Goal: Task Accomplishment & Management: Manage account settings

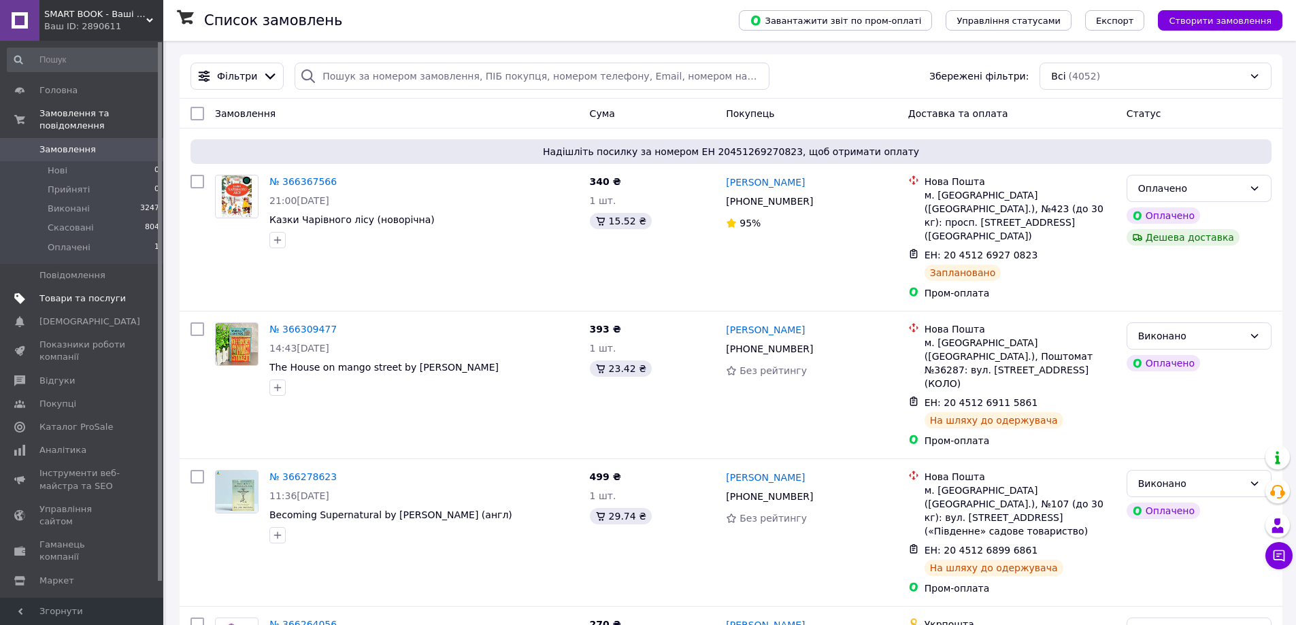
click at [106, 294] on link "Товари та послуги" at bounding box center [83, 298] width 167 height 23
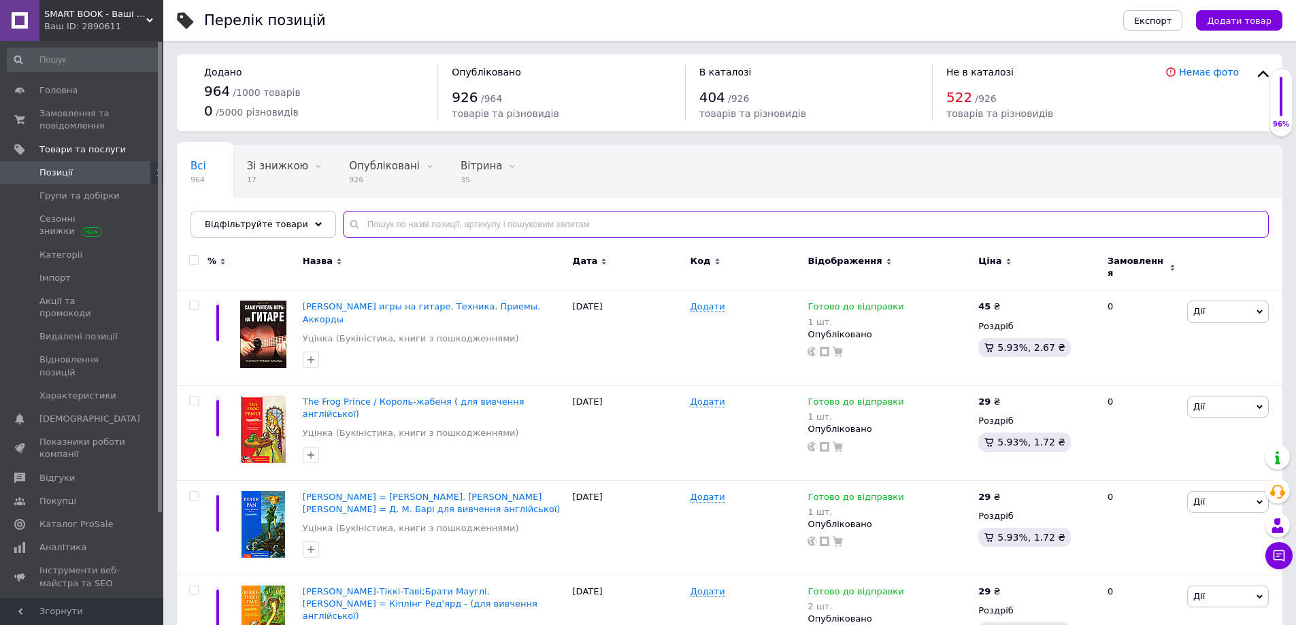
click at [437, 228] on input "text" at bounding box center [806, 224] width 926 height 27
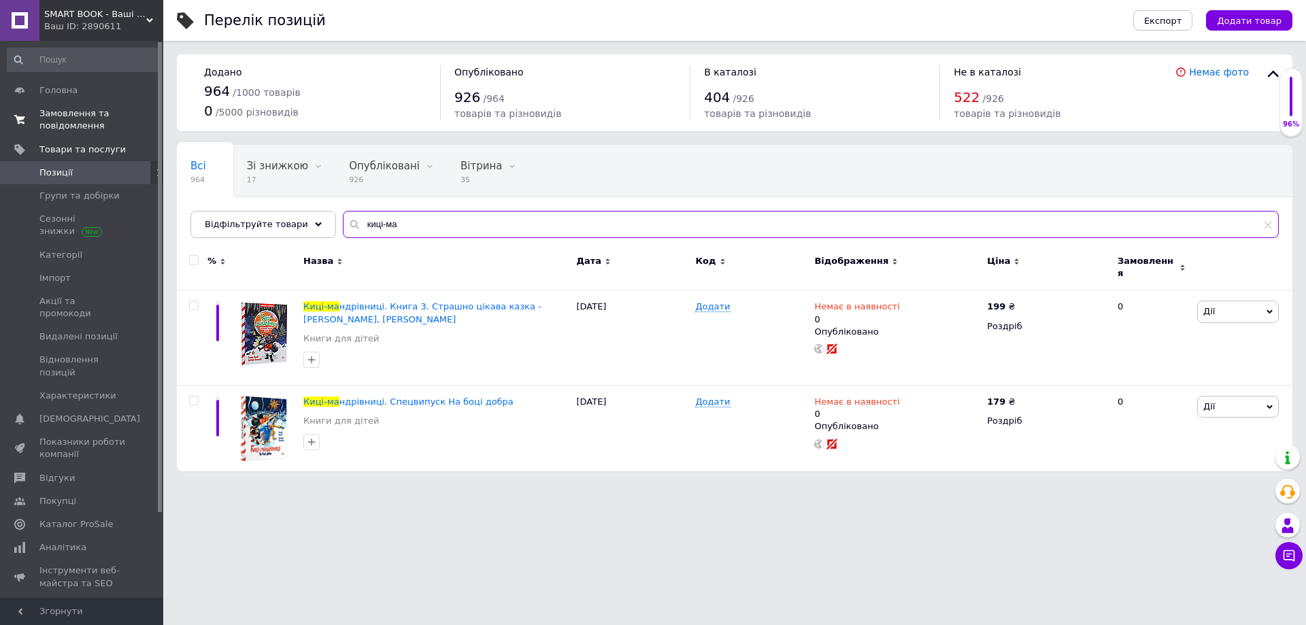
drag, startPoint x: 419, startPoint y: 237, endPoint x: 0, endPoint y: 135, distance: 431.3
click at [0, 135] on div "SMART BOOK - Ваші улюблені книги Ваш ID: 2890611 Сайт SMART BOOK - Ваші улюблен…" at bounding box center [653, 242] width 1306 height 485
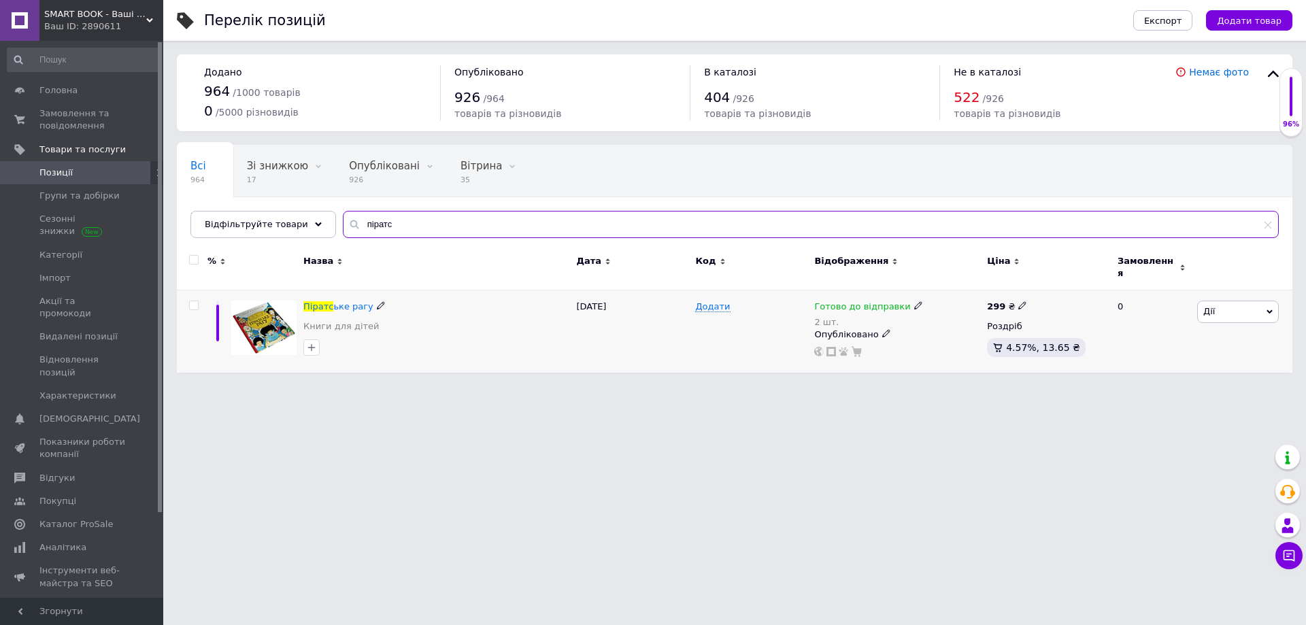
type input "піратс"
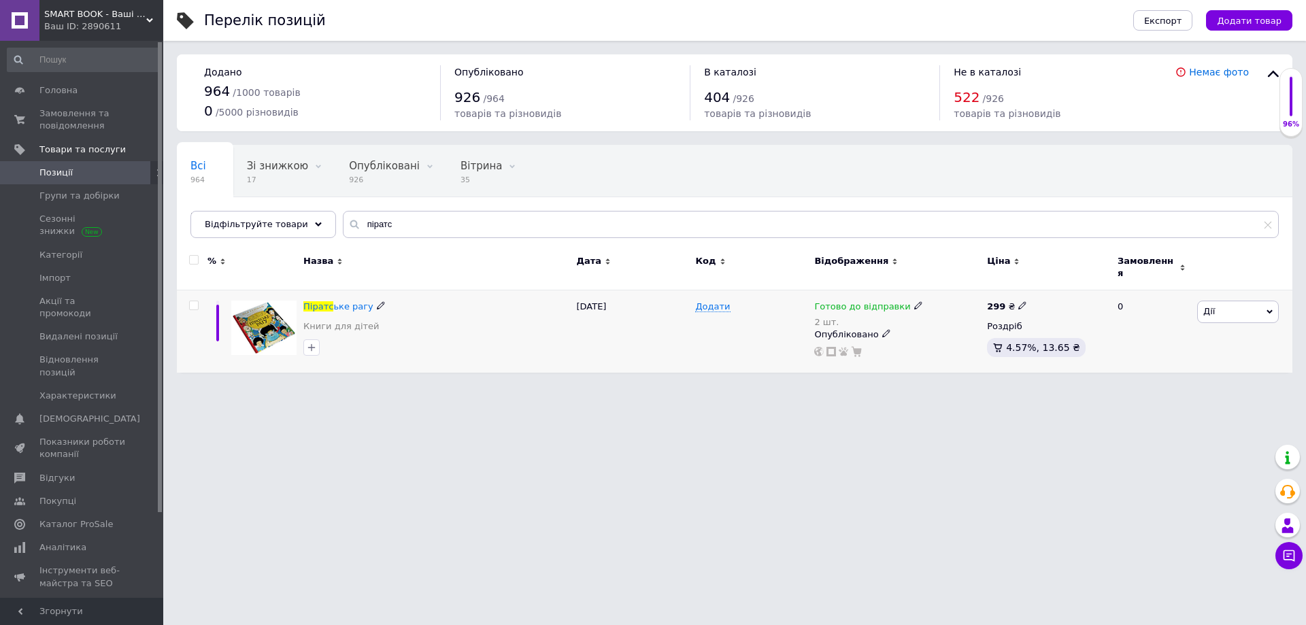
click at [1225, 310] on span "Дії" at bounding box center [1238, 312] width 82 height 22
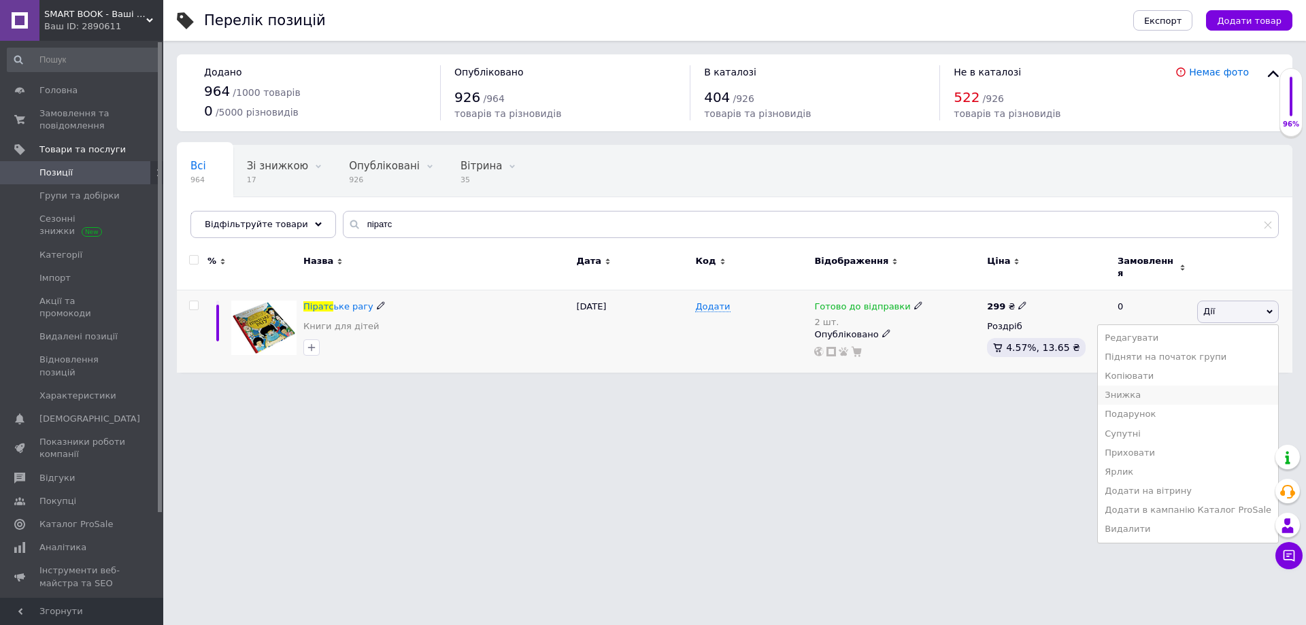
click at [1193, 388] on li "Знижка" at bounding box center [1188, 395] width 180 height 19
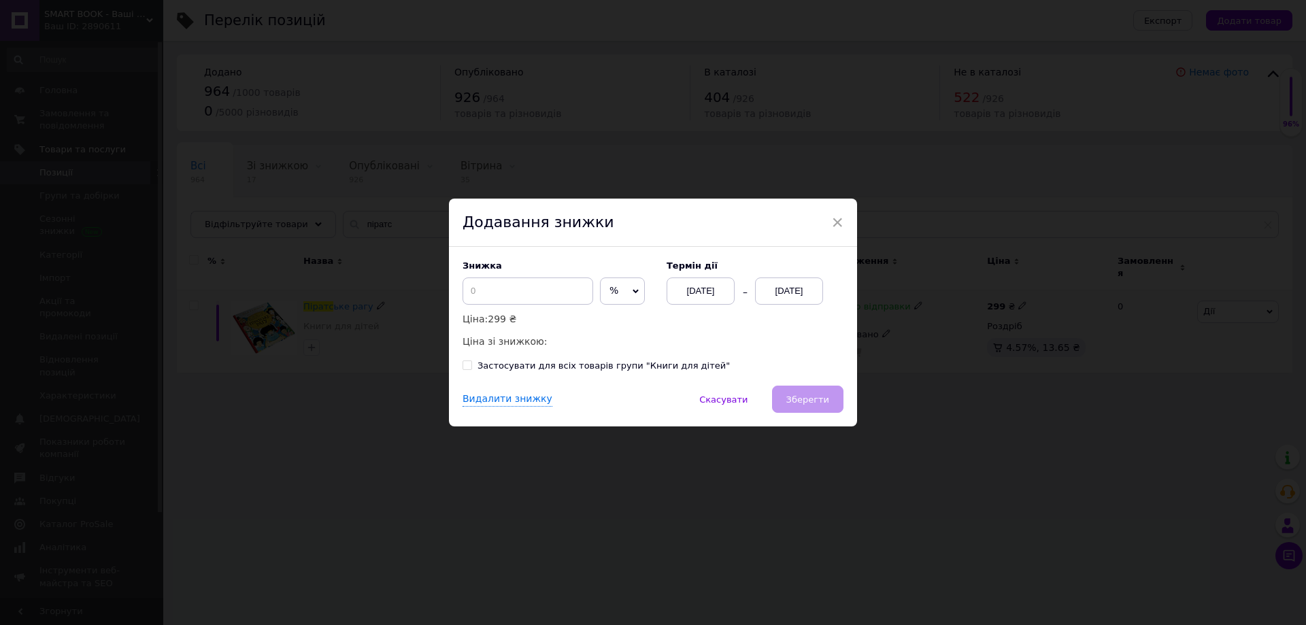
click at [808, 296] on div "[DATE]" at bounding box center [789, 291] width 68 height 27
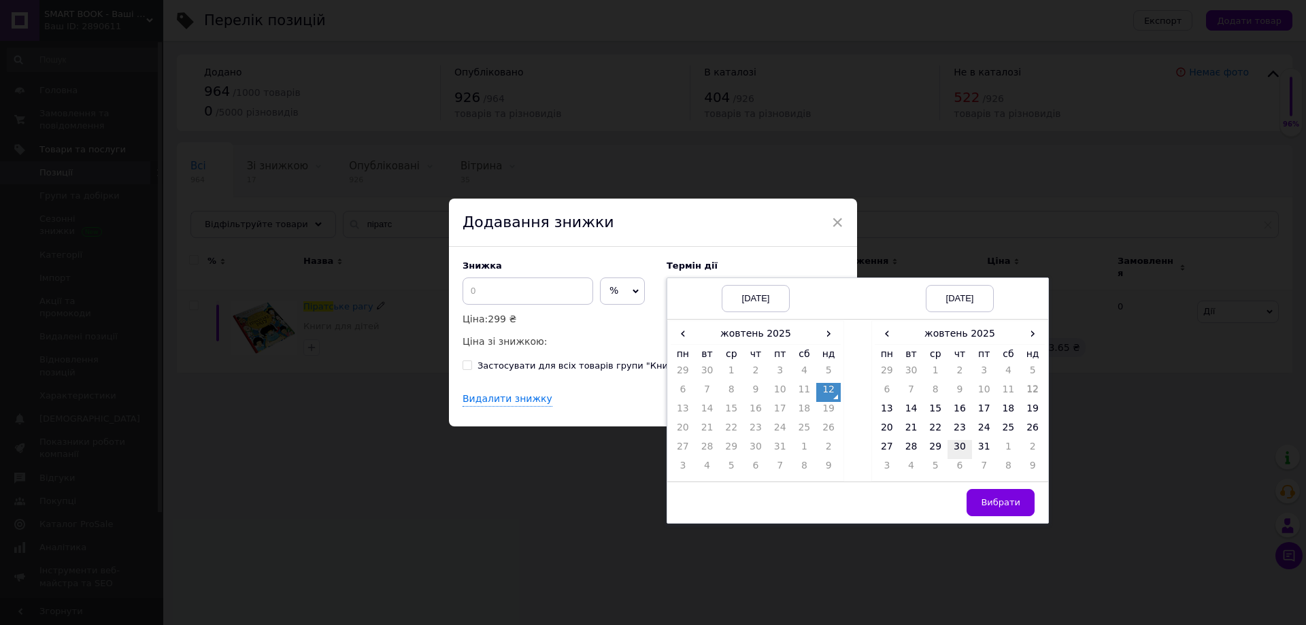
click at [966, 456] on td "30" at bounding box center [960, 449] width 24 height 19
click at [1021, 493] on button "Вибрати" at bounding box center [1001, 502] width 68 height 27
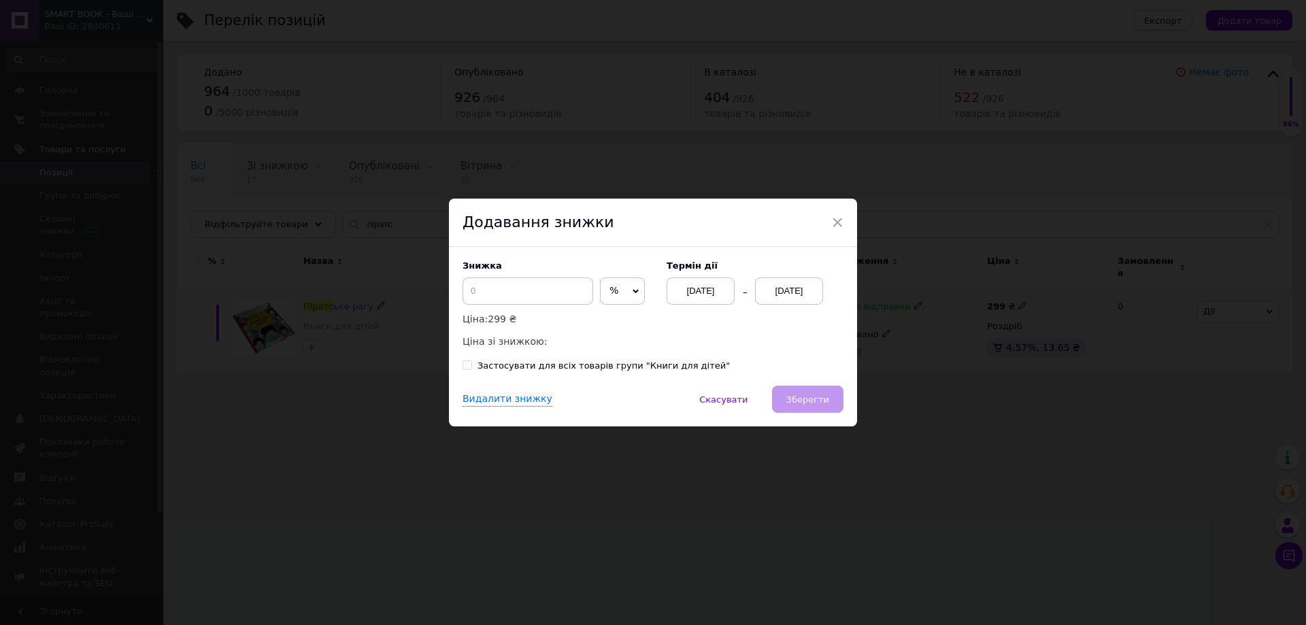
click at [823, 404] on div "Видалити знижку   Скасувати   Зберегти" at bounding box center [653, 406] width 408 height 41
click at [543, 285] on input at bounding box center [528, 291] width 131 height 27
type input "35"
click at [786, 296] on div "[DATE]" at bounding box center [789, 291] width 68 height 27
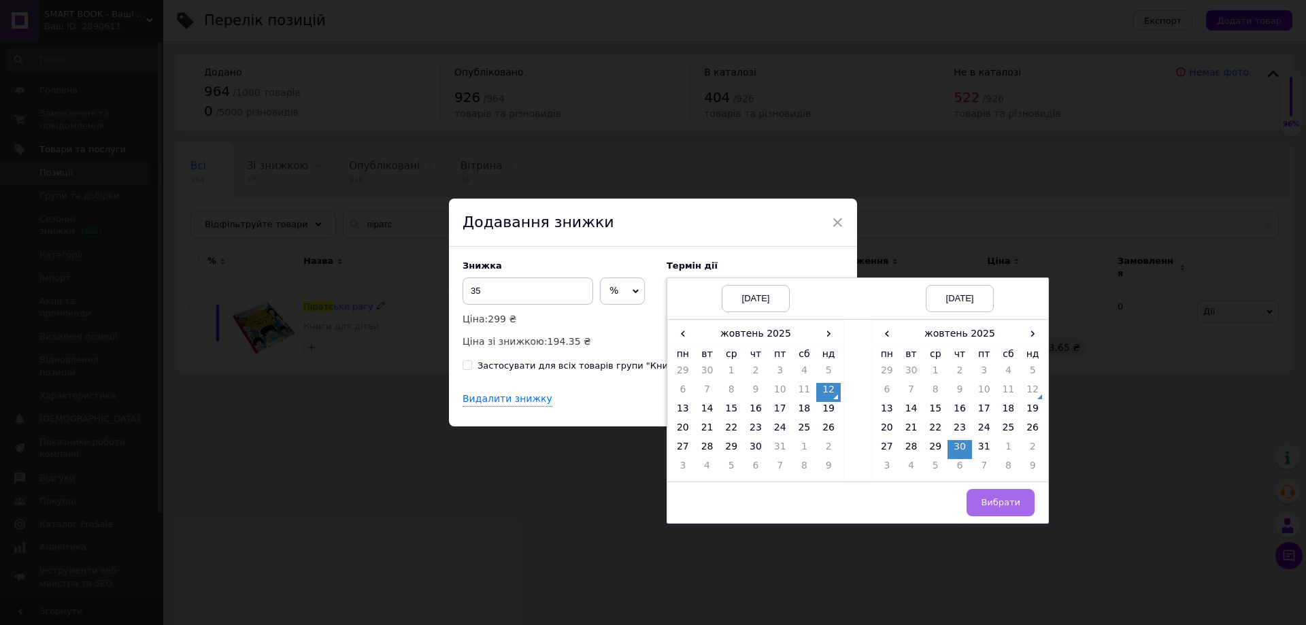
click at [1002, 507] on span "Вибрати" at bounding box center [1000, 502] width 39 height 10
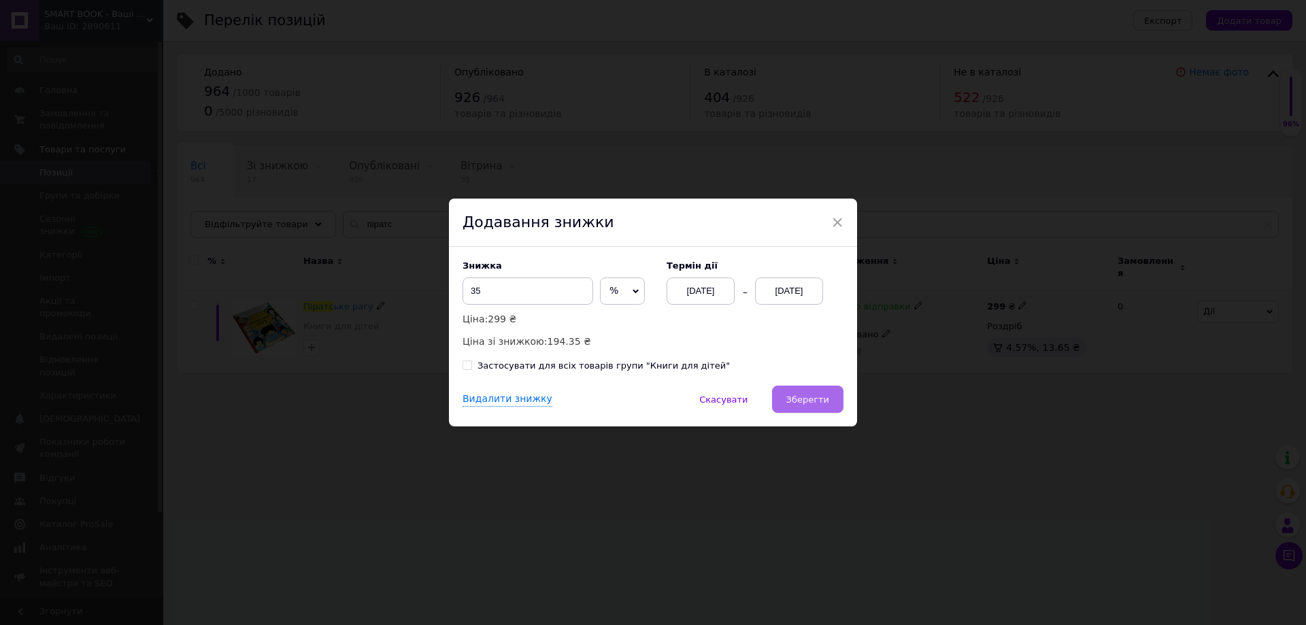
click at [827, 407] on button "Зберегти" at bounding box center [807, 399] width 71 height 27
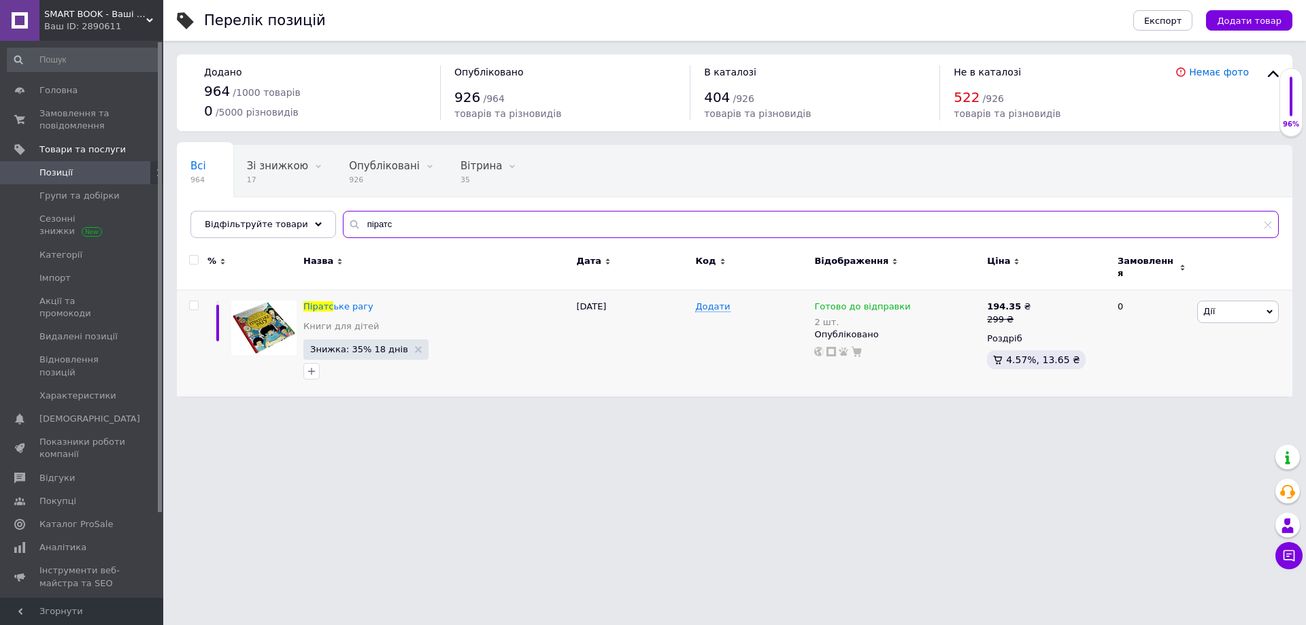
click at [364, 214] on input "піратс" at bounding box center [811, 224] width 936 height 27
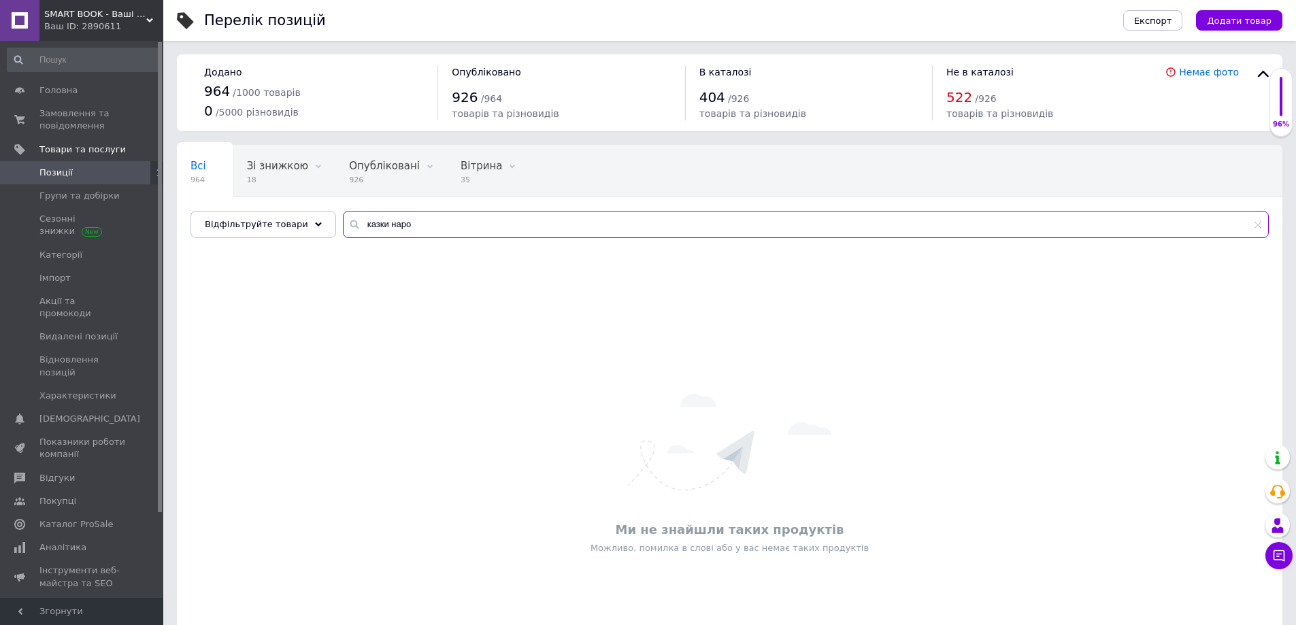
click at [437, 221] on input "казки наро" at bounding box center [806, 224] width 926 height 27
drag, startPoint x: 419, startPoint y: 214, endPoint x: 222, endPoint y: 186, distance: 198.6
click at [222, 186] on div "Всі 964 Зі знижкою 18 Видалити Редагувати Опубліковані 926 Видалити Редагувати …" at bounding box center [729, 191] width 1105 height 93
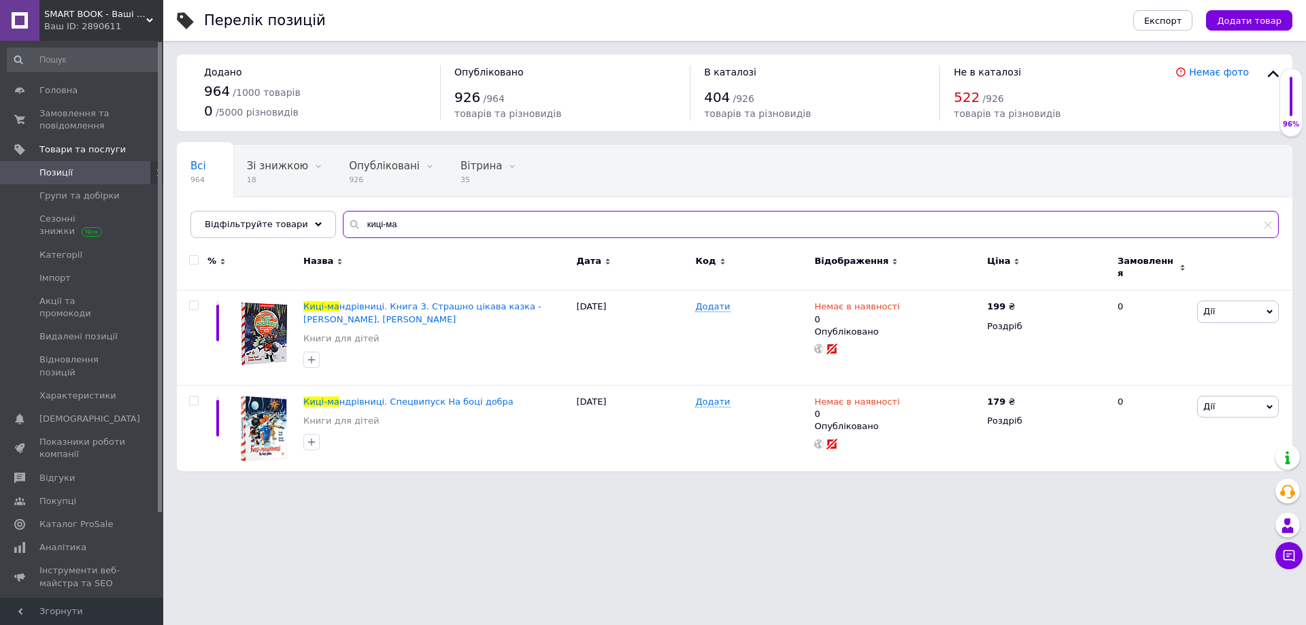
type input "киці-ма"
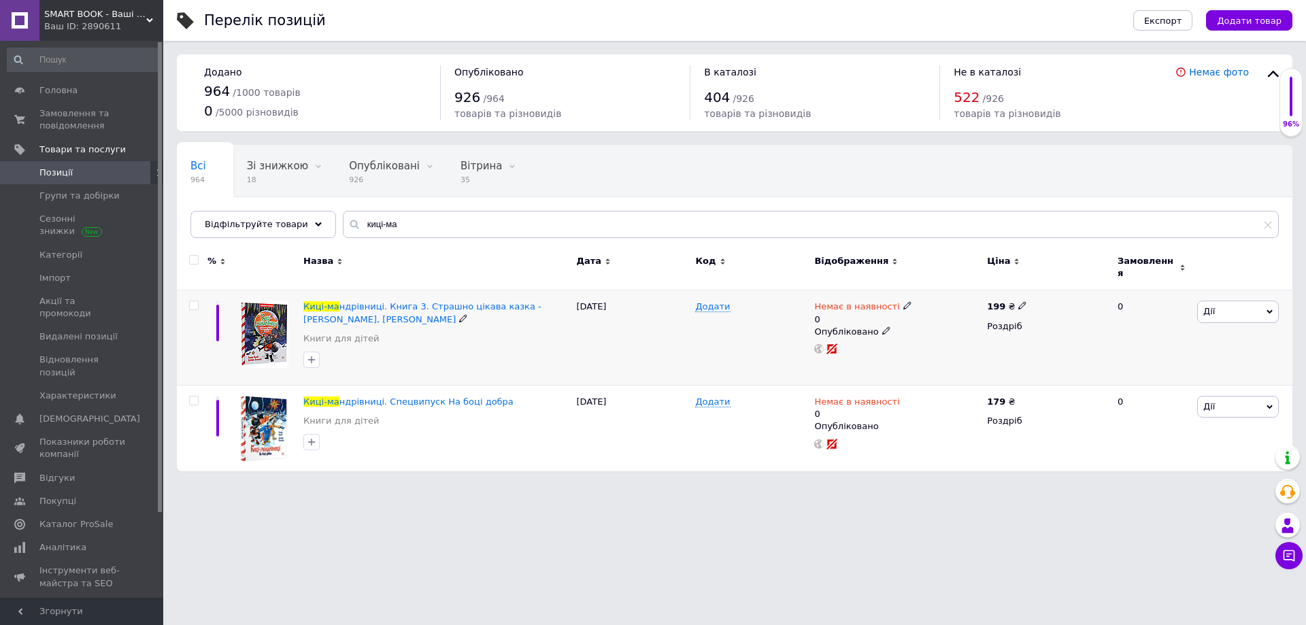
click at [903, 301] on span at bounding box center [907, 306] width 8 height 10
click at [958, 352] on li "Готово до відправки" at bounding box center [978, 361] width 129 height 19
click at [958, 348] on input "0" at bounding box center [964, 359] width 103 height 27
type input "1"
click at [915, 396] on div "Немає в наявності 0" at bounding box center [897, 408] width 166 height 24
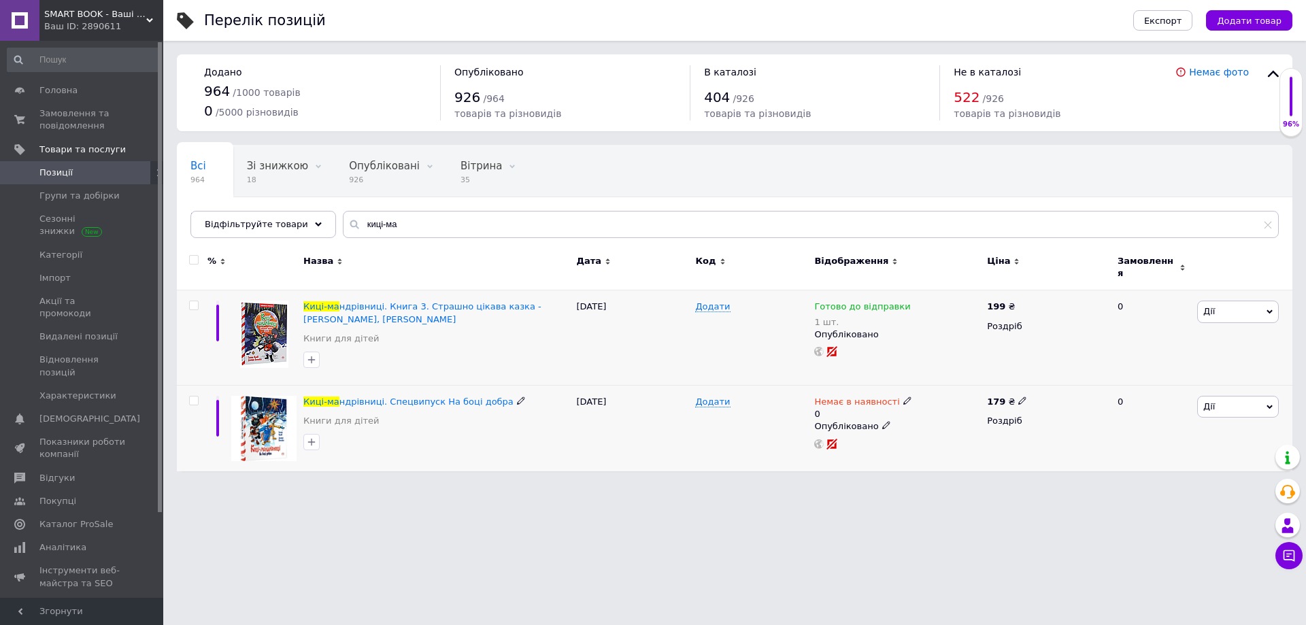
click at [903, 397] on icon at bounding box center [907, 401] width 8 height 8
click at [958, 453] on li "Готово до відправки" at bounding box center [978, 456] width 129 height 19
click at [955, 441] on input "0" at bounding box center [964, 454] width 103 height 27
type input "1"
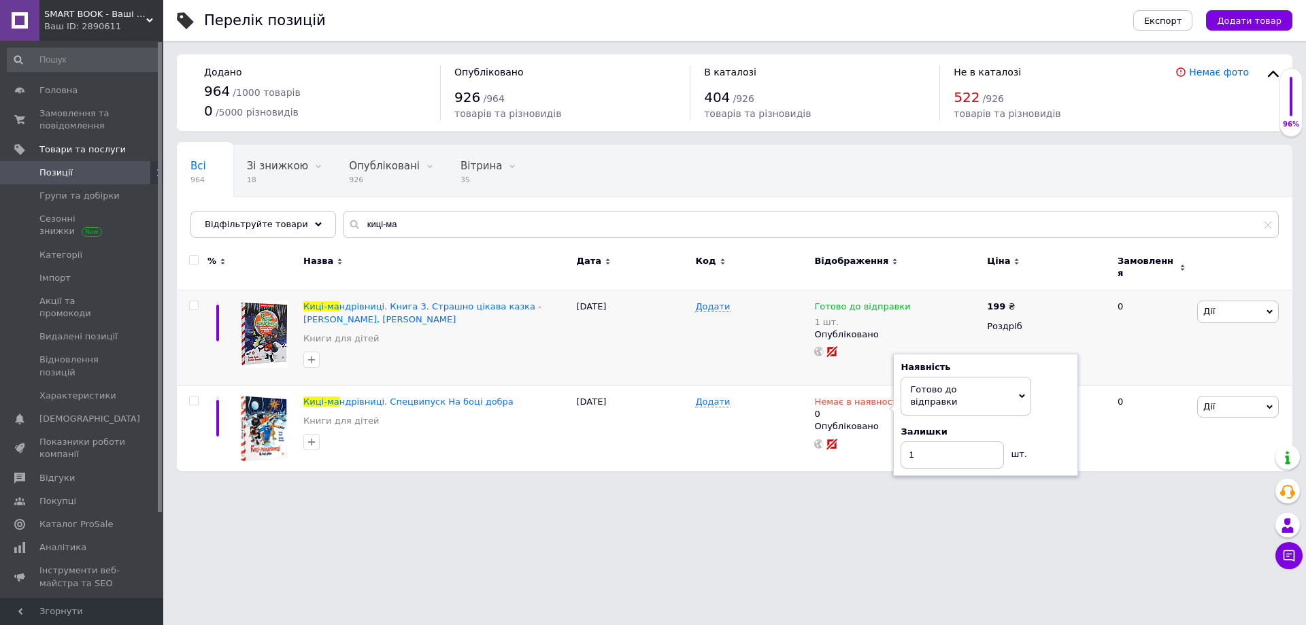
click at [907, 485] on html "SMART BOOK - Ваші улюблені книги Ваш ID: 2890611 Сайт SMART BOOK - Ваші улюблен…" at bounding box center [653, 242] width 1306 height 485
click at [1018, 397] on use at bounding box center [1021, 400] width 7 height 7
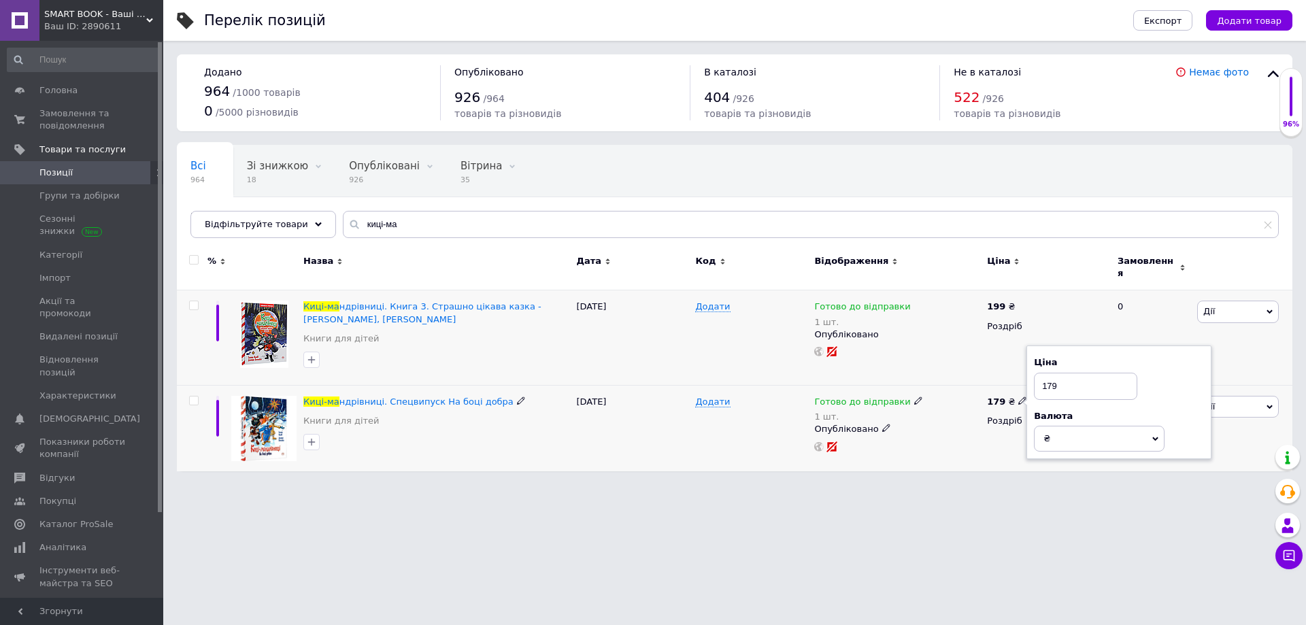
click at [1100, 373] on input "179" at bounding box center [1085, 386] width 103 height 27
type input "199"
click at [902, 441] on div at bounding box center [897, 446] width 169 height 11
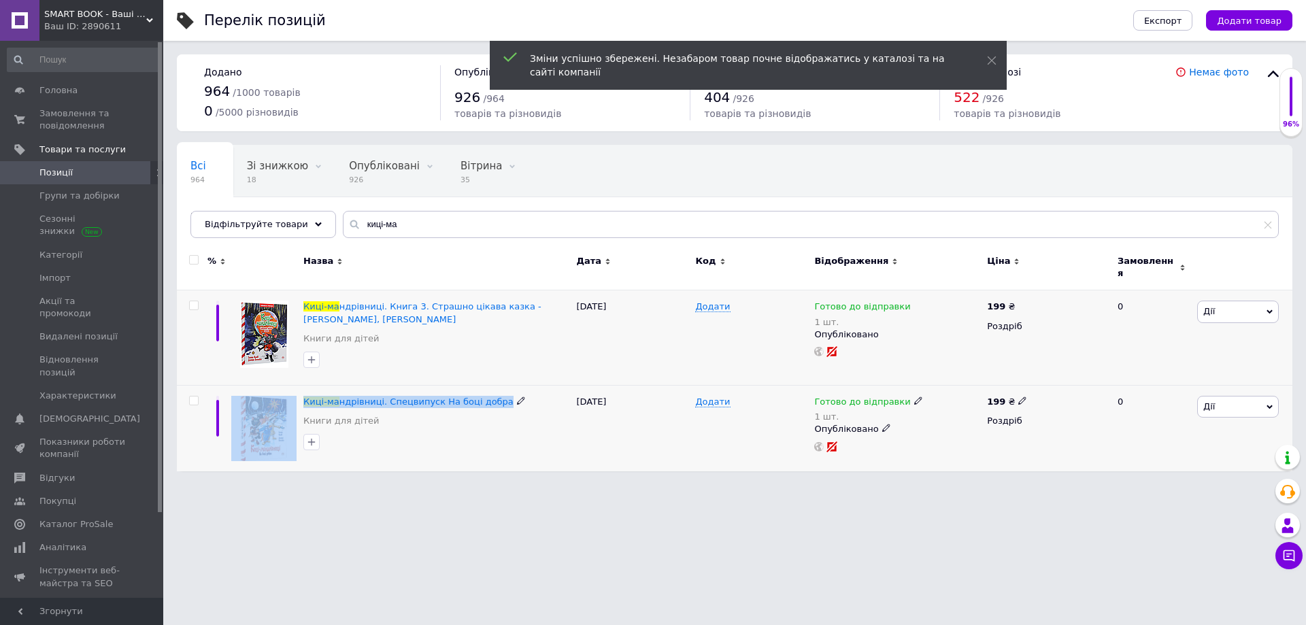
drag, startPoint x: 299, startPoint y: 392, endPoint x: 490, endPoint y: 395, distance: 191.2
click at [490, 395] on div "Киці-ма ндрівниці. Спецвипуск На боці добра Книги для дітей [DATE] Додати Готов…" at bounding box center [735, 428] width 1116 height 86
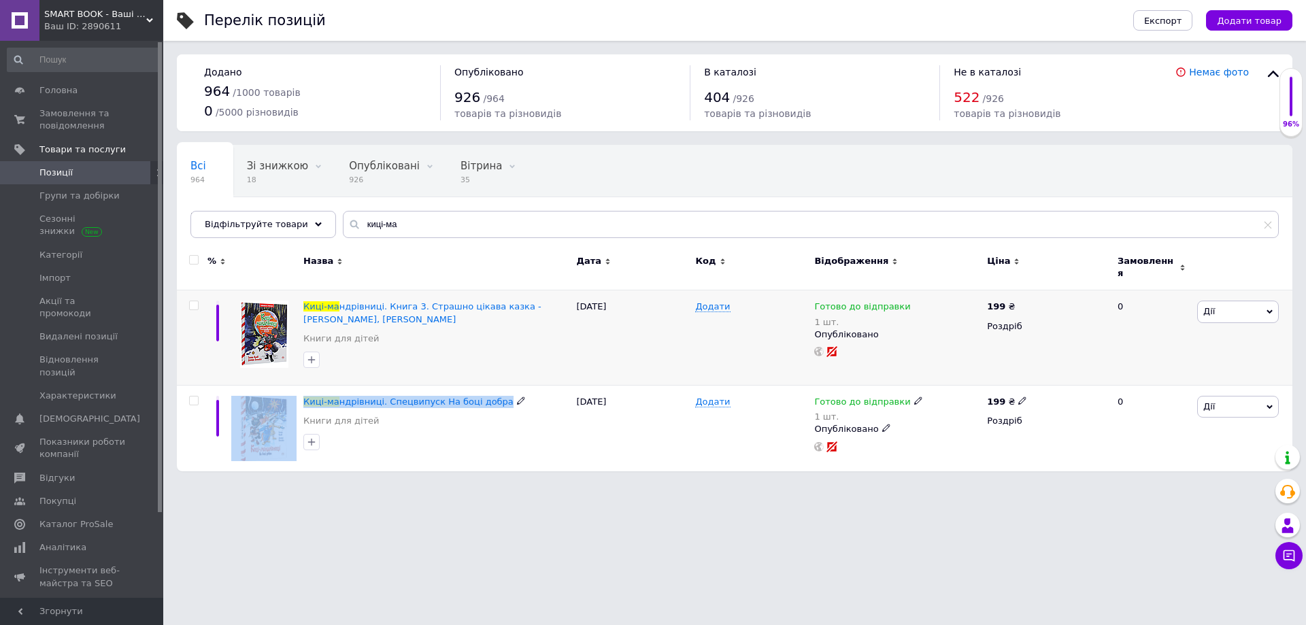
copy div "Киці-ма ндрівниці. Спецвипуск На боці добра"
click at [1018, 302] on use at bounding box center [1021, 305] width 7 height 7
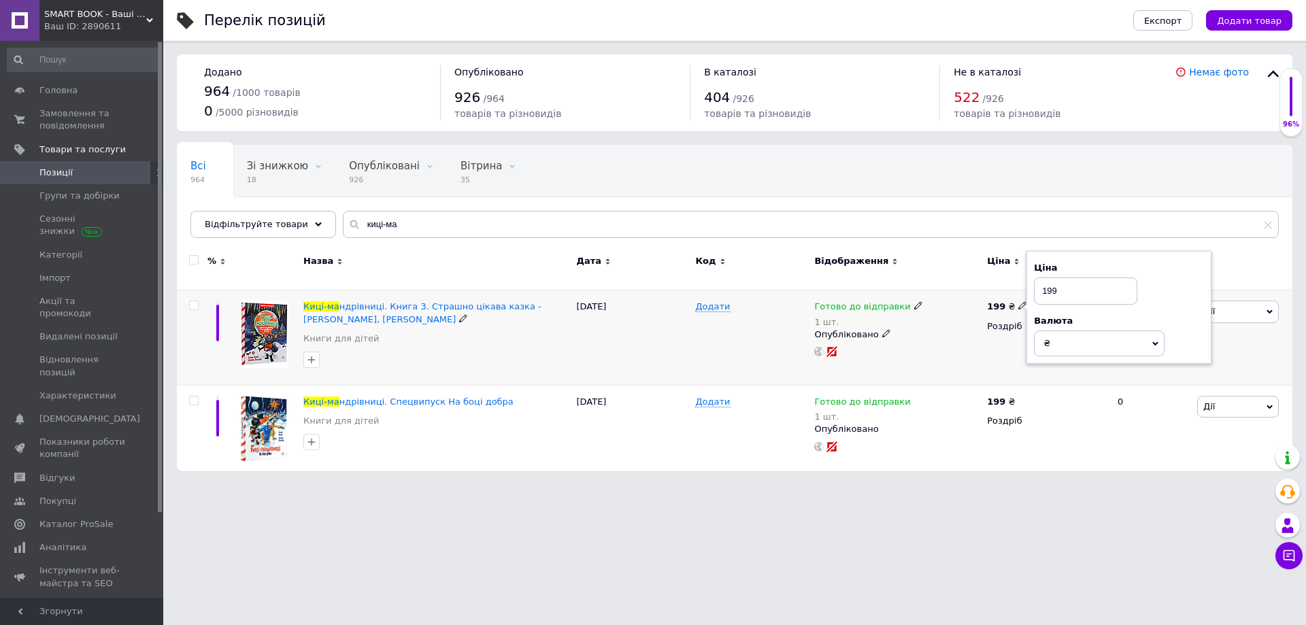
click at [1041, 278] on input "199" at bounding box center [1085, 291] width 103 height 27
type input "189"
click at [1073, 455] on div "199 ₴ Роздріб" at bounding box center [1047, 428] width 126 height 86
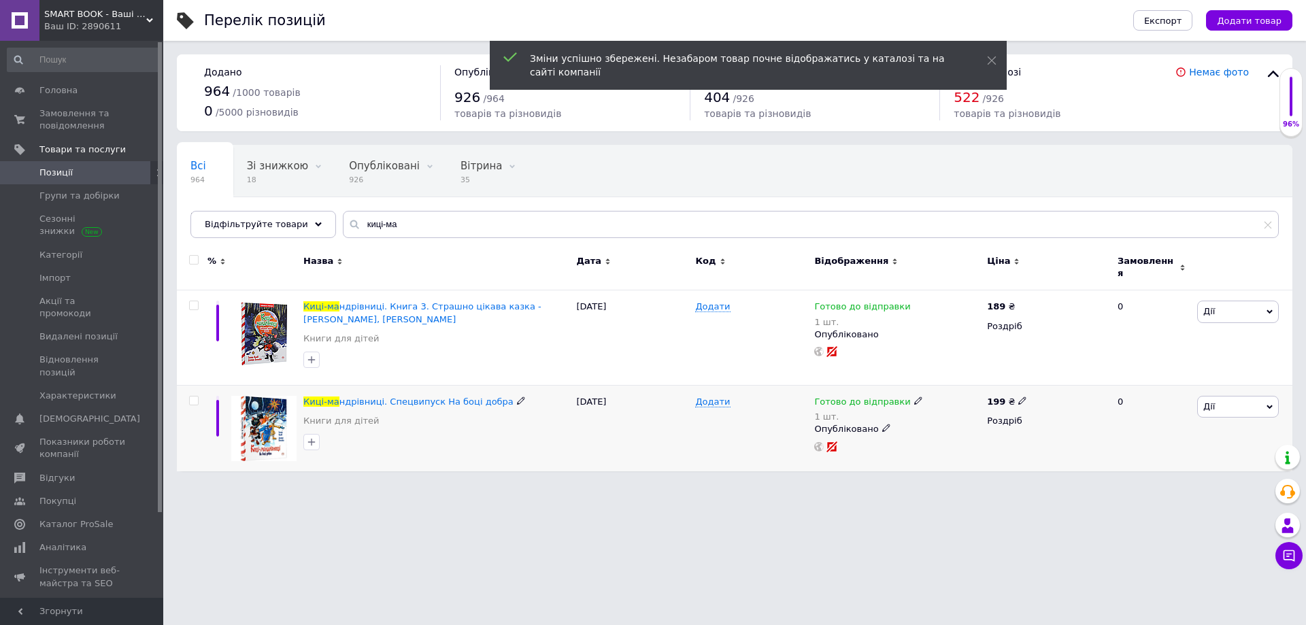
click at [1019, 397] on icon at bounding box center [1022, 401] width 8 height 8
click at [1070, 386] on input "199" at bounding box center [1085, 386] width 103 height 27
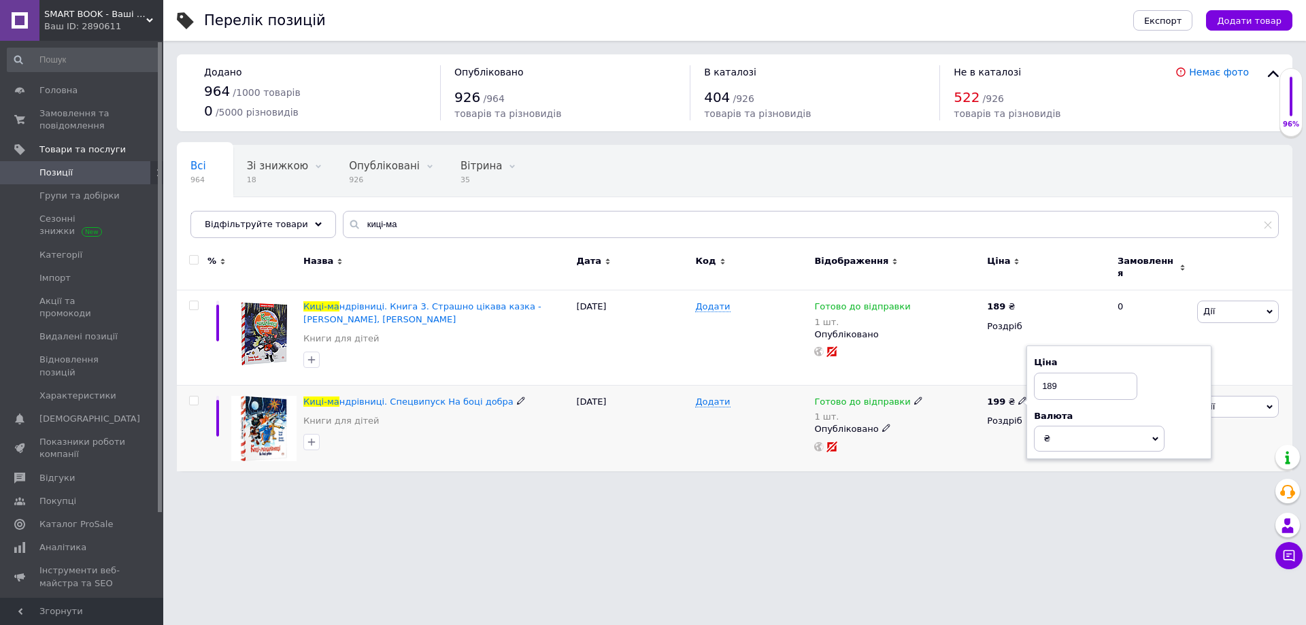
type input "189"
click at [947, 423] on div "Опубліковано" at bounding box center [897, 429] width 166 height 12
click at [741, 367] on div "Додати" at bounding box center [751, 337] width 119 height 95
click at [1227, 318] on div "[PERSON_NAME] Підняти на початок групи Копіювати Знижка Подарунок Супутні Прихо…" at bounding box center [1243, 337] width 99 height 95
click at [1238, 301] on span "Дії" at bounding box center [1238, 312] width 82 height 22
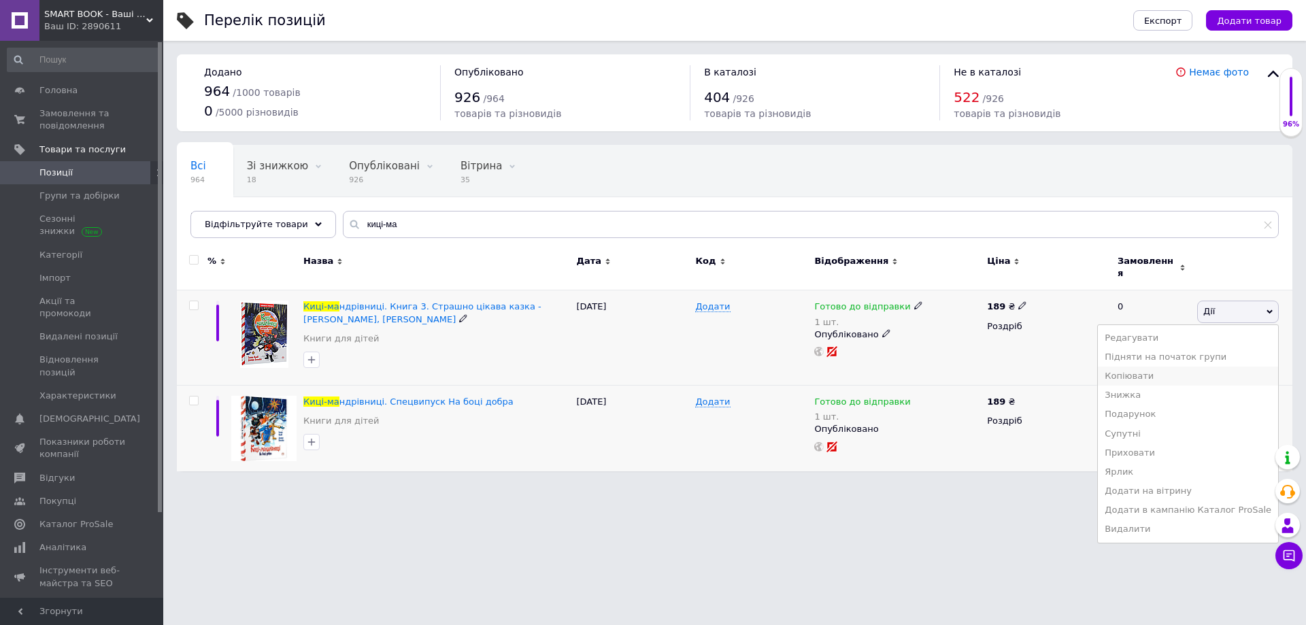
click at [1156, 367] on li "Копіювати" at bounding box center [1188, 376] width 180 height 19
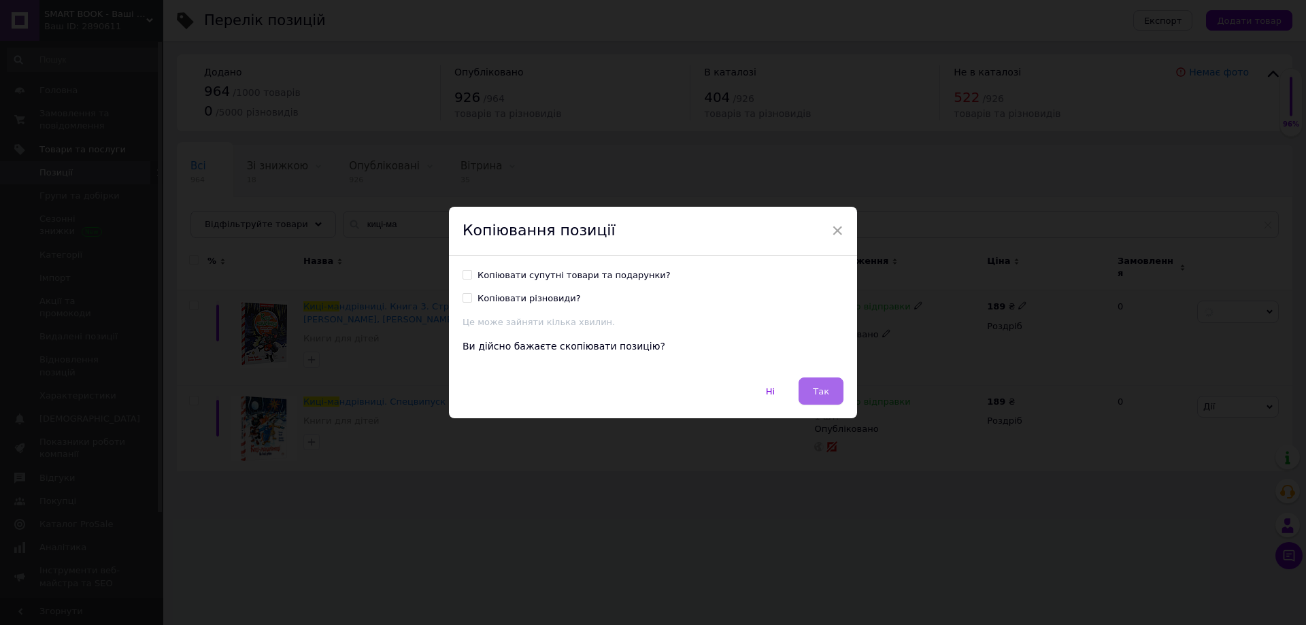
click at [818, 386] on span "Так" at bounding box center [821, 391] width 16 height 10
